Goal: Task Accomplishment & Management: Manage account settings

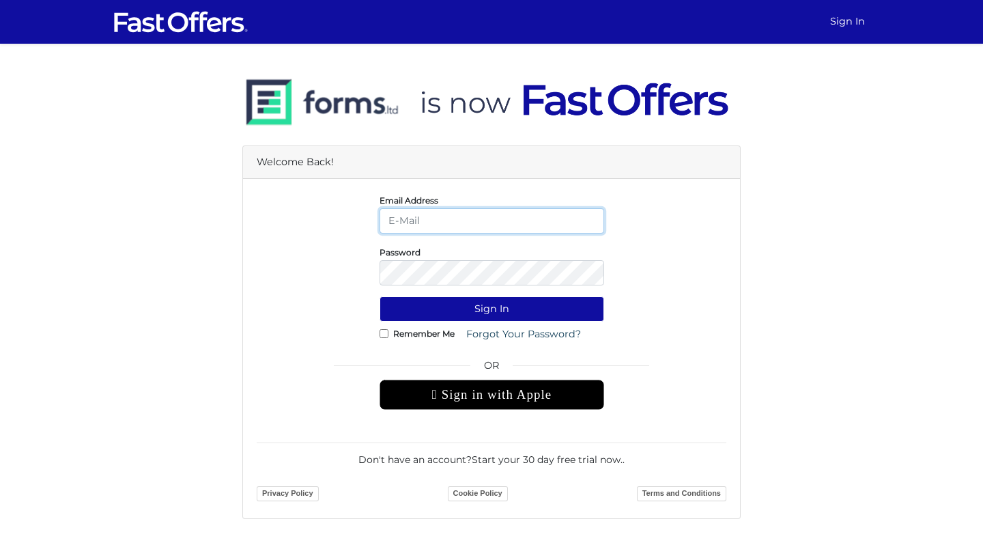
type input "arjungaind@property.ca"
click at [492, 309] on button "Sign In" at bounding box center [492, 308] width 225 height 25
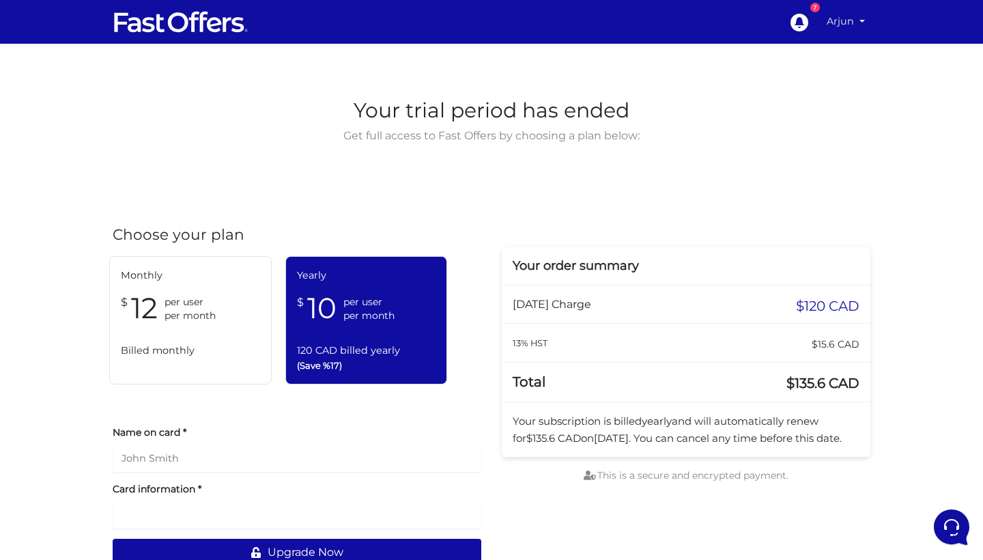
click at [862, 24] on link "Arjun" at bounding box center [845, 21] width 49 height 27
click at [811, 57] on link "My Offers" at bounding box center [816, 52] width 108 height 21
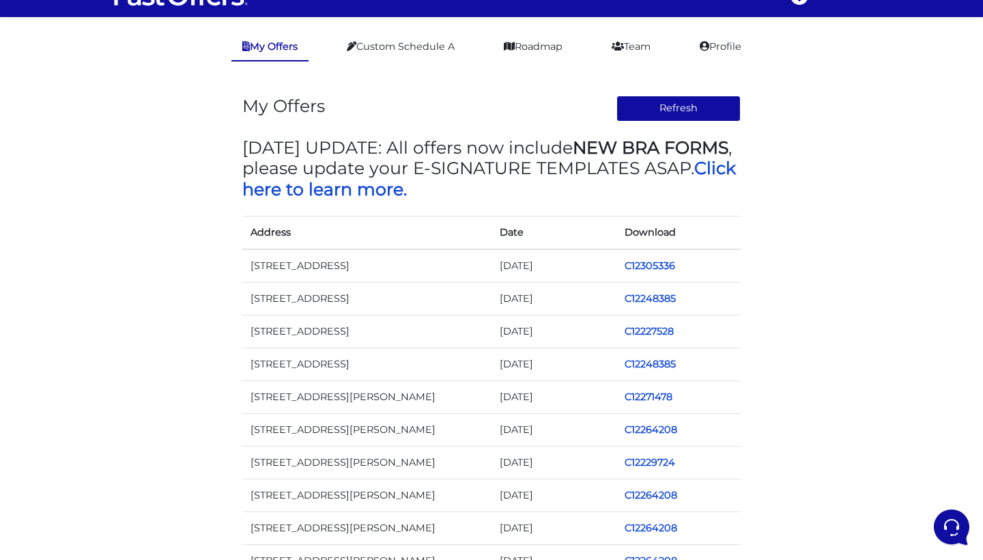
scroll to position [29, 0]
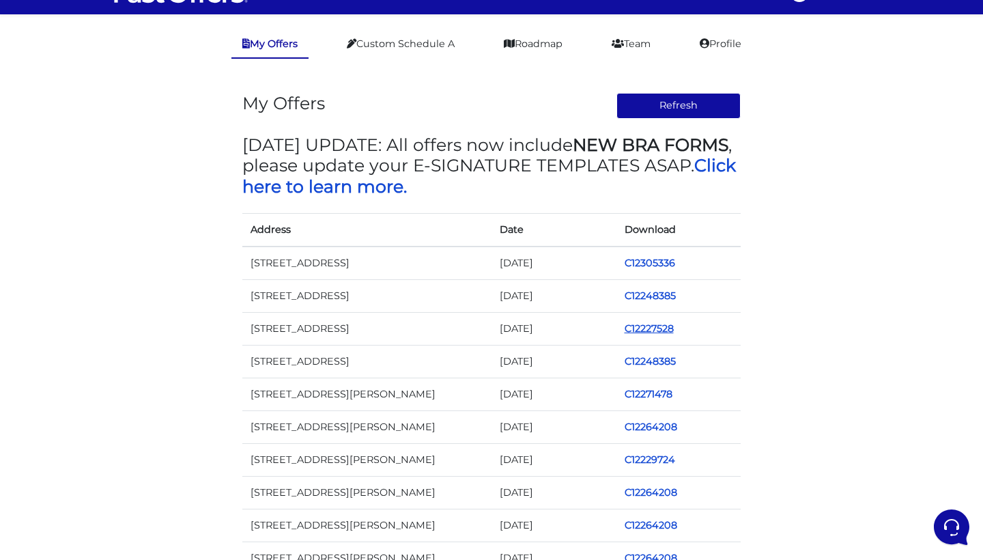
click at [656, 326] on link "C12227528" at bounding box center [649, 328] width 49 height 12
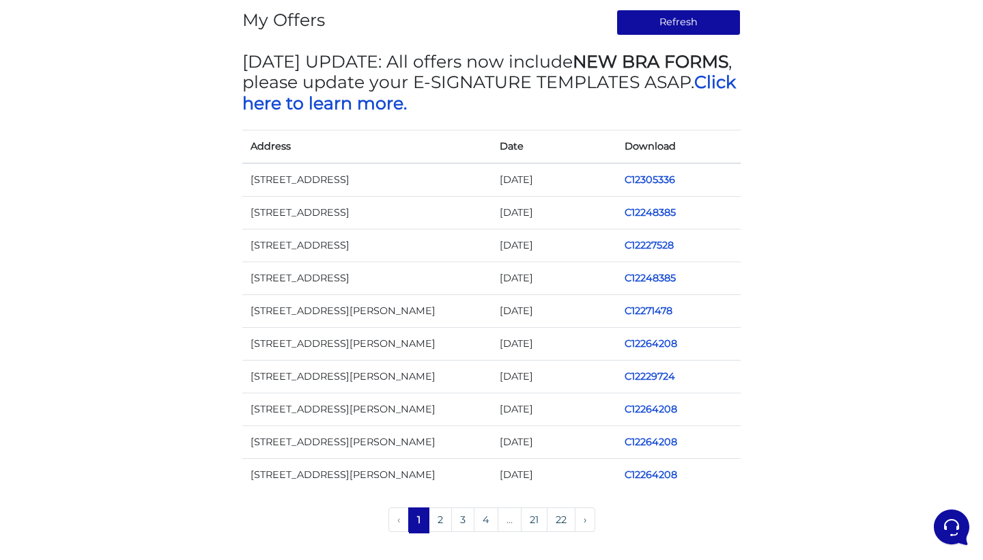
scroll to position [112, 0]
click at [435, 516] on link "2" at bounding box center [440, 520] width 23 height 25
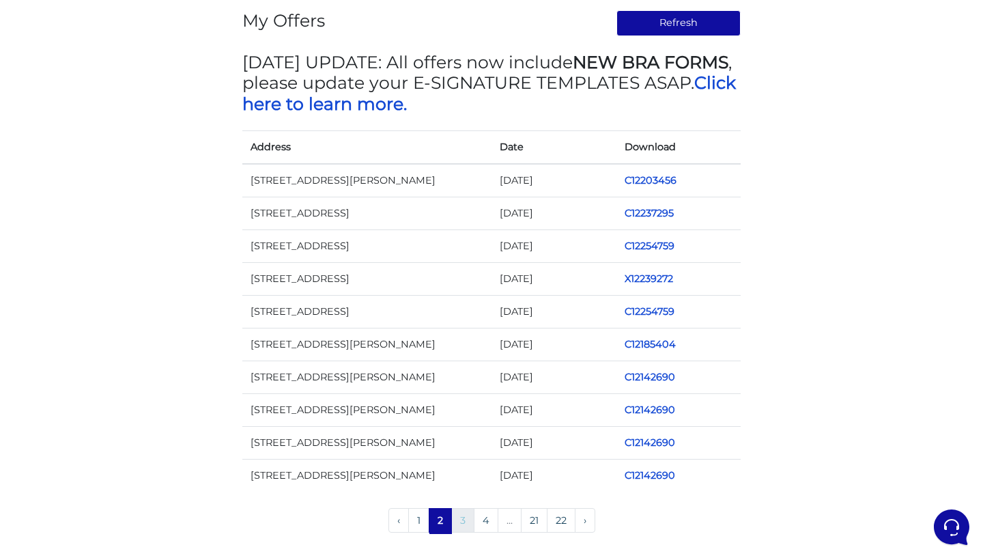
click at [461, 516] on link "3" at bounding box center [462, 520] width 23 height 25
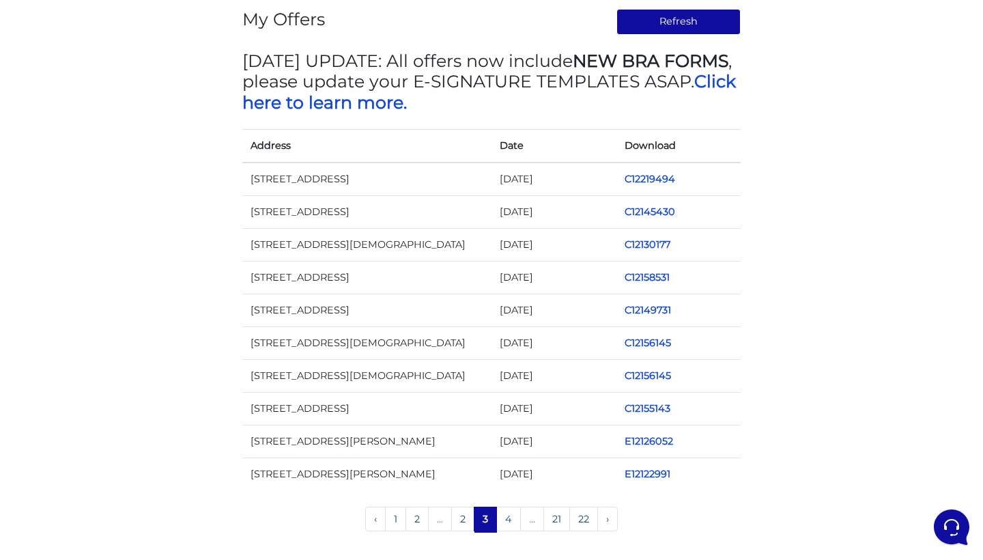
scroll to position [112, 0]
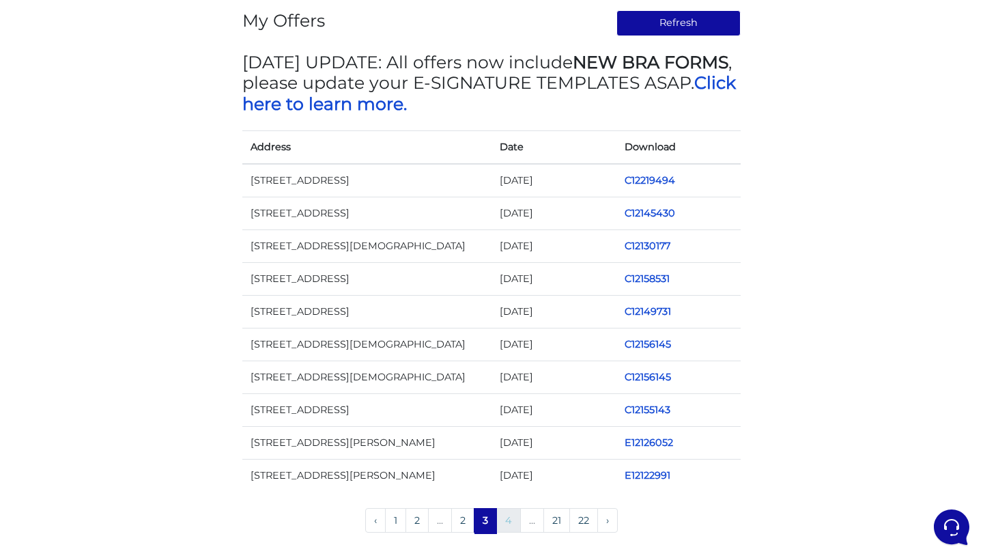
click at [510, 517] on link "4" at bounding box center [508, 520] width 25 height 25
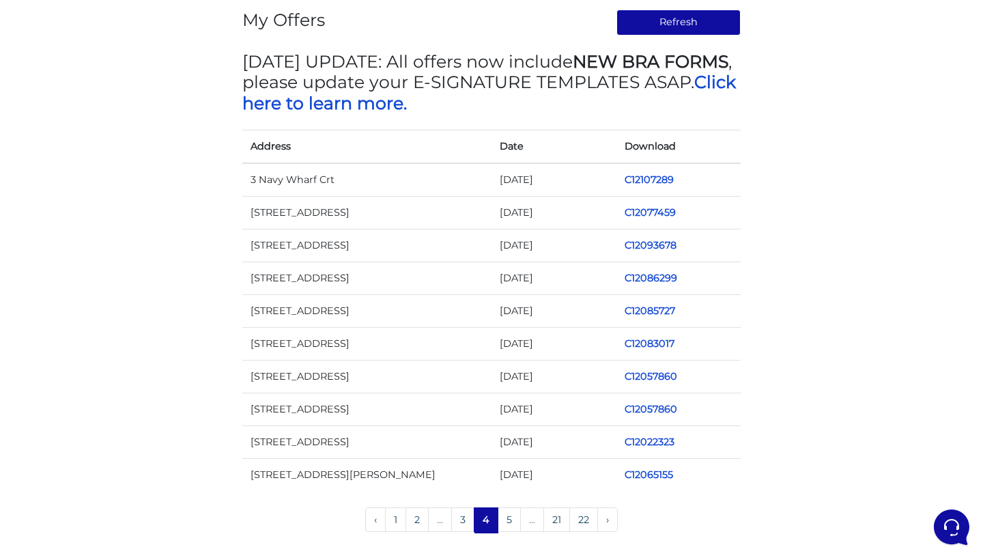
scroll to position [112, 0]
click at [511, 520] on link "5" at bounding box center [509, 520] width 23 height 25
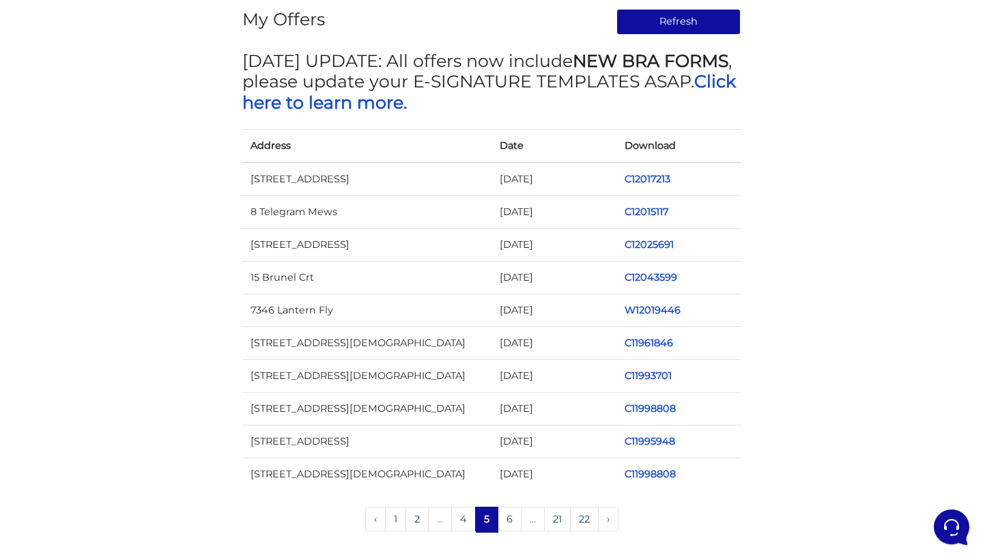
scroll to position [112, 0]
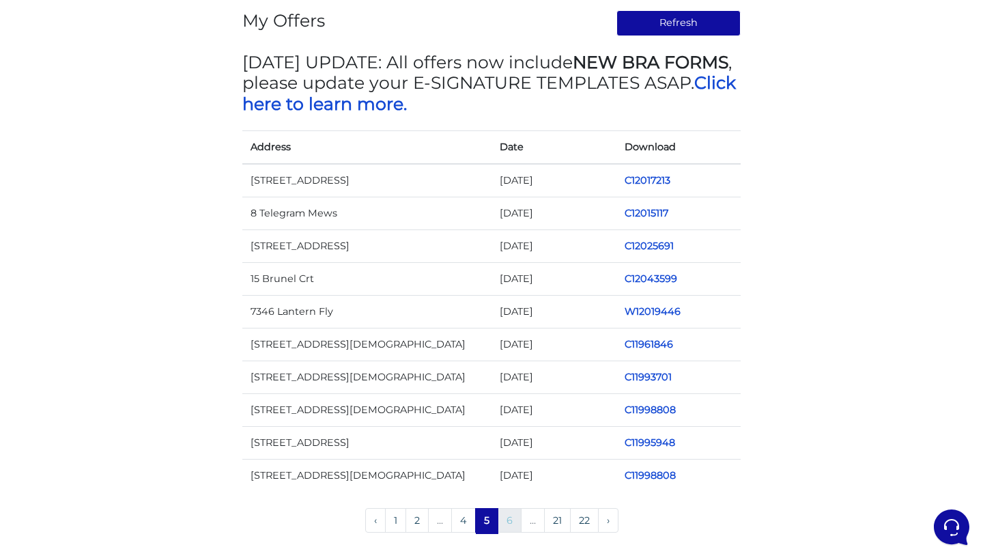
click at [507, 522] on link "6" at bounding box center [510, 520] width 24 height 25
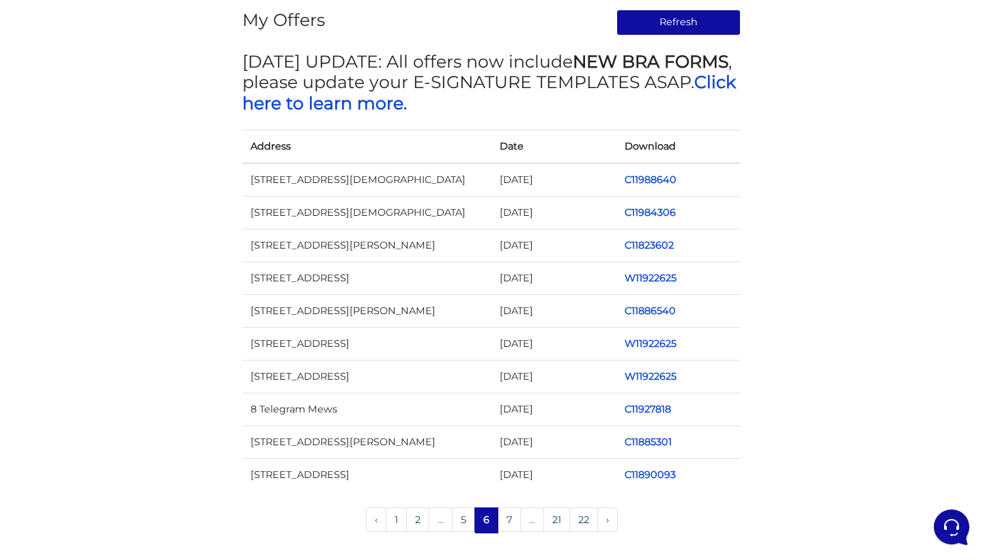
scroll to position [112, 0]
click at [506, 520] on link "7" at bounding box center [509, 520] width 23 height 25
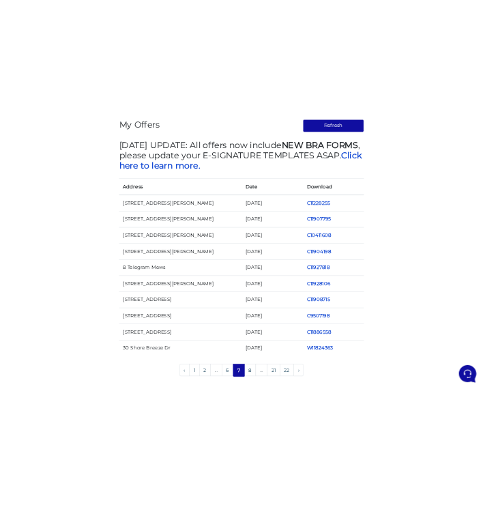
scroll to position [93, 0]
